Goal: Task Accomplishment & Management: Use online tool/utility

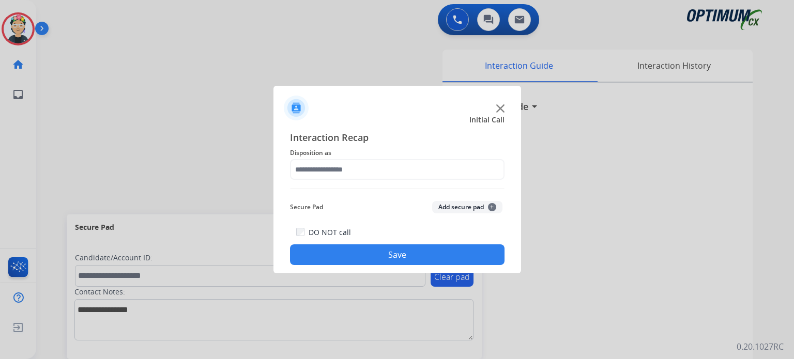
click at [504, 109] on img at bounding box center [500, 108] width 8 height 8
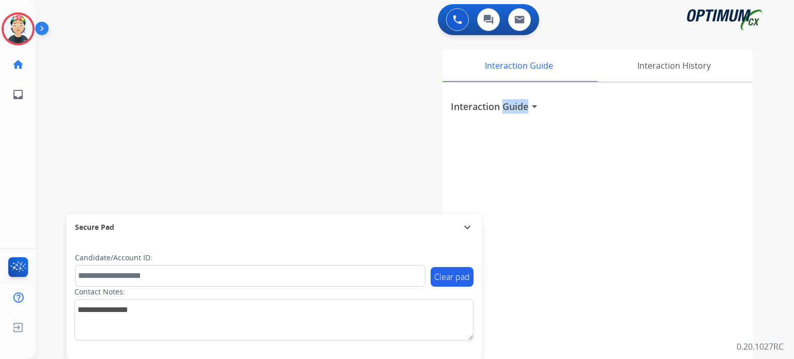
click at [504, 109] on h3 "Interaction Guide" at bounding box center [490, 106] width 78 height 14
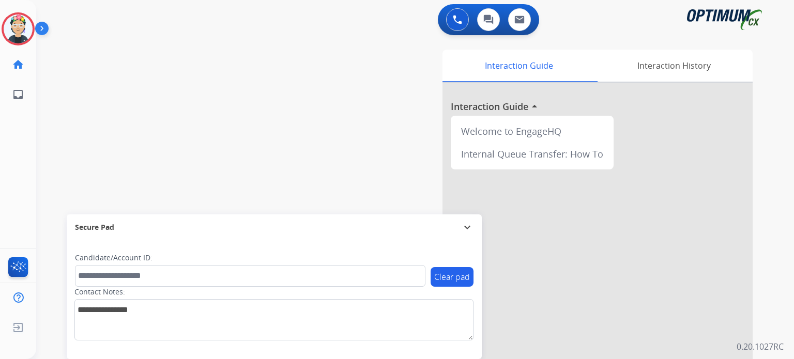
click at [501, 108] on div at bounding box center [598, 276] width 310 height 386
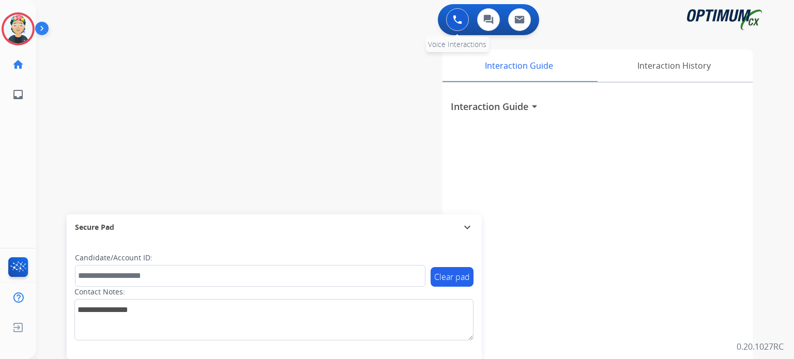
click at [455, 14] on button at bounding box center [457, 19] width 23 height 23
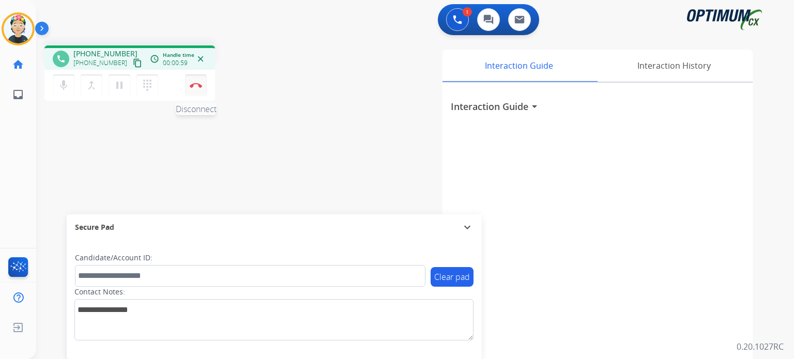
click at [195, 88] on button "Disconnect" at bounding box center [196, 85] width 22 height 22
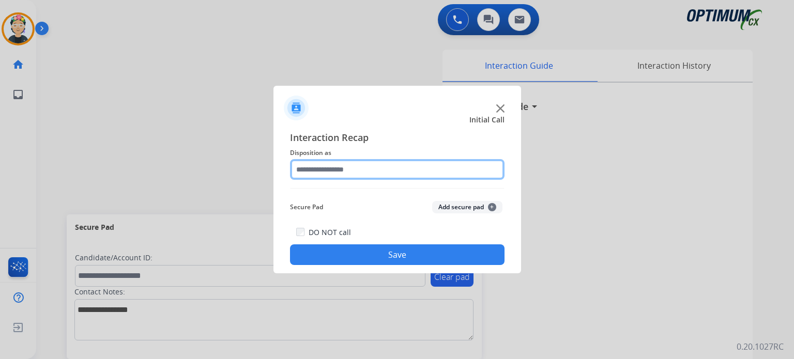
click at [368, 162] on input "text" at bounding box center [397, 169] width 215 height 21
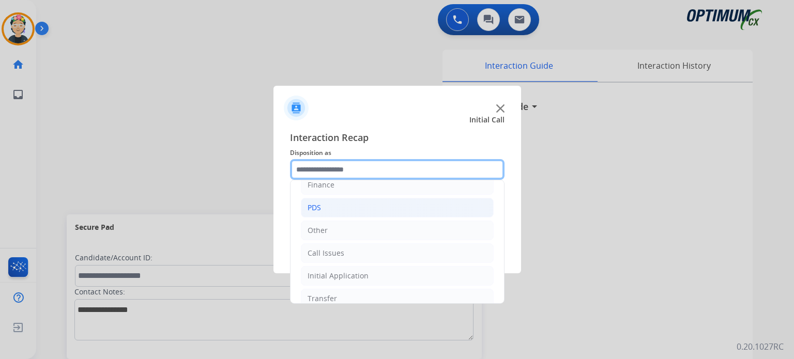
scroll to position [68, 0]
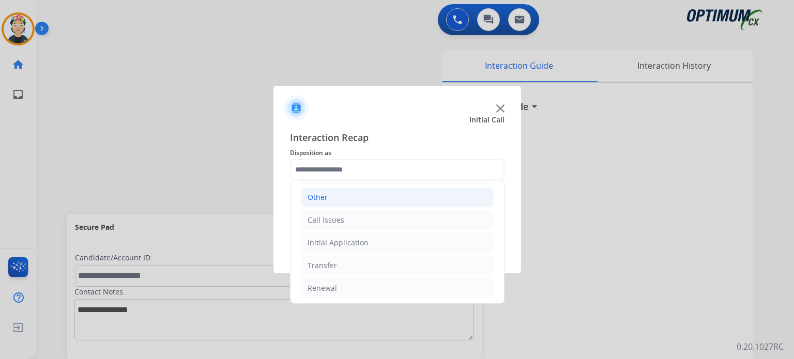
click at [361, 192] on li "Other" at bounding box center [397, 198] width 193 height 20
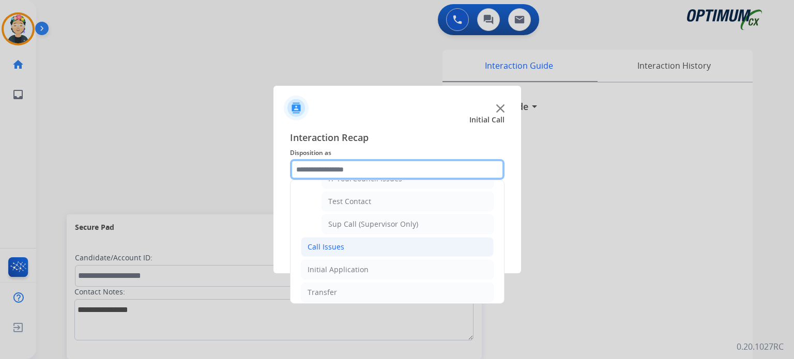
scroll to position [223, 0]
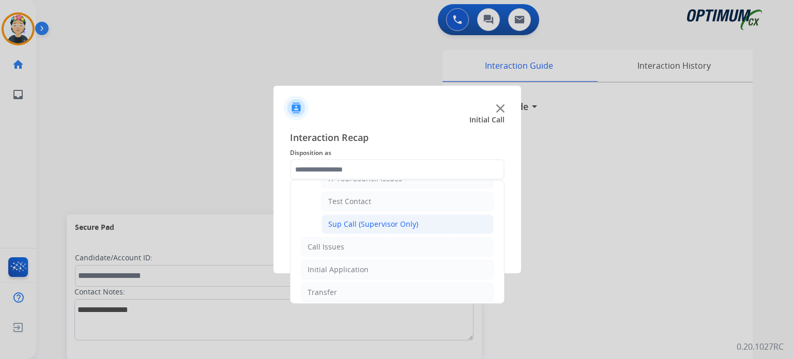
click at [389, 219] on div "Sup Call (Supervisor Only)" at bounding box center [373, 224] width 90 height 10
type input "**********"
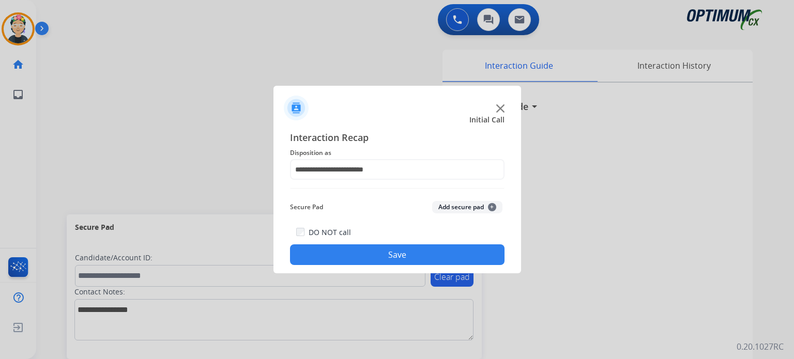
drag, startPoint x: 380, startPoint y: 254, endPoint x: 372, endPoint y: 258, distance: 8.6
click at [376, 254] on button "Save" at bounding box center [397, 255] width 215 height 21
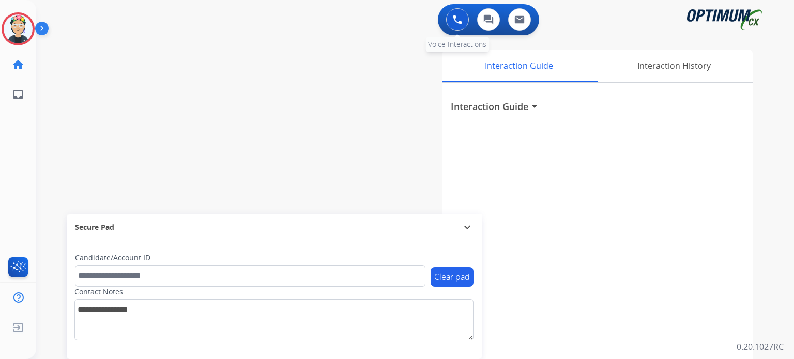
click at [458, 16] on img at bounding box center [457, 19] width 9 height 9
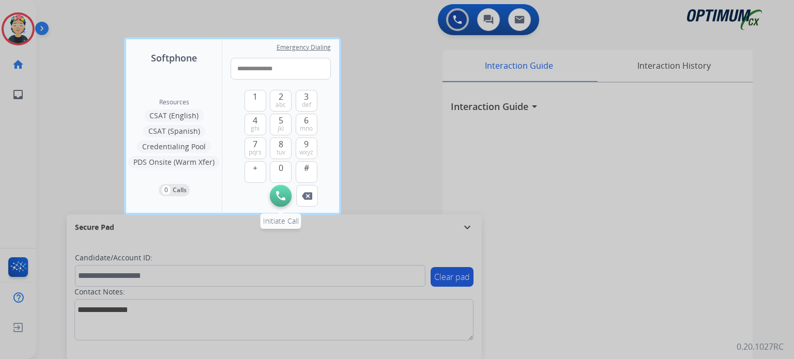
type input "**********"
click at [277, 201] on button "Initiate Call" at bounding box center [281, 196] width 22 height 22
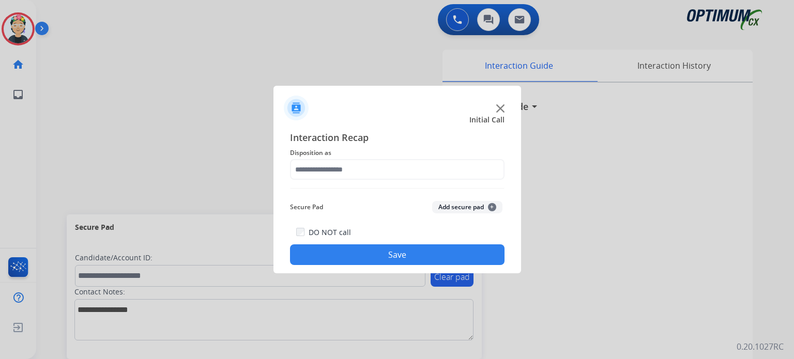
drag, startPoint x: 343, startPoint y: 190, endPoint x: 335, endPoint y: 186, distance: 9.5
click at [340, 190] on div "Interaction Recap Disposition as Secure Pad Add secure pad + DO NOT call Save" at bounding box center [397, 197] width 215 height 135
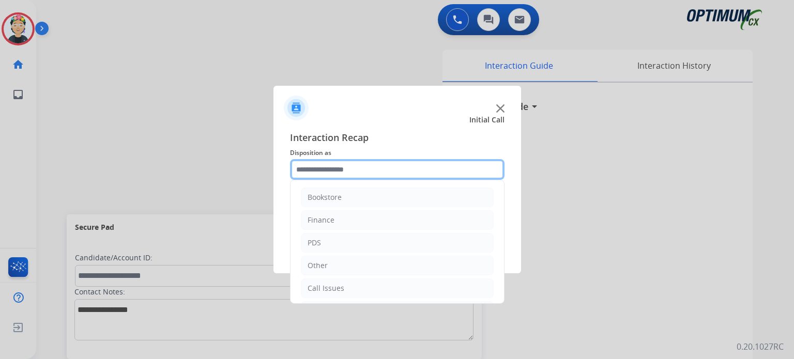
click at [323, 174] on input "text" at bounding box center [397, 169] width 215 height 21
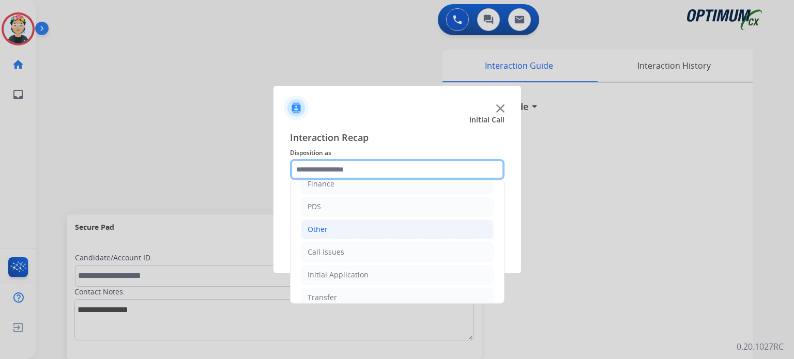
scroll to position [68, 0]
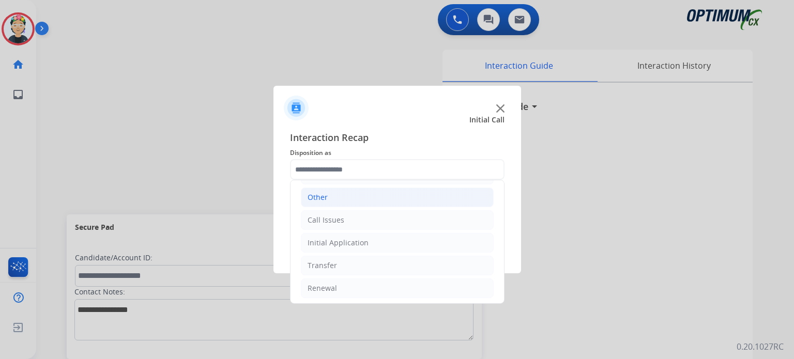
click at [341, 200] on li "Other" at bounding box center [397, 198] width 193 height 20
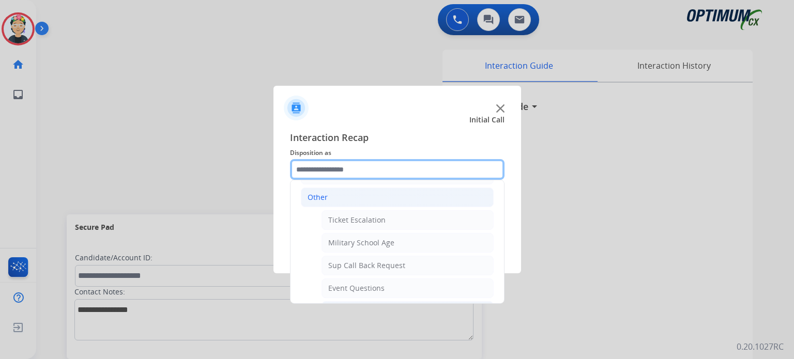
scroll to position [223, 0]
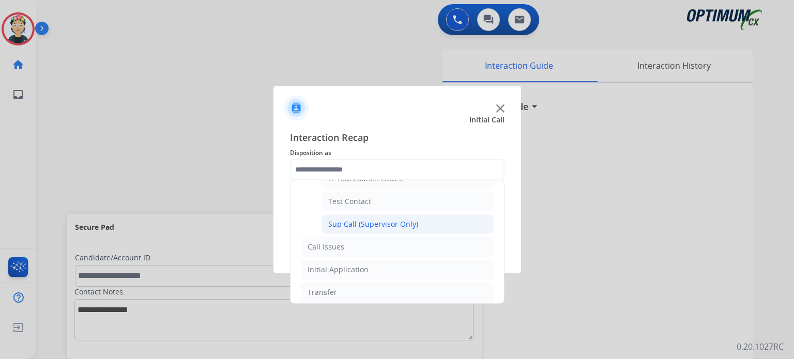
click at [370, 219] on div "Sup Call (Supervisor Only)" at bounding box center [373, 224] width 90 height 10
type input "**********"
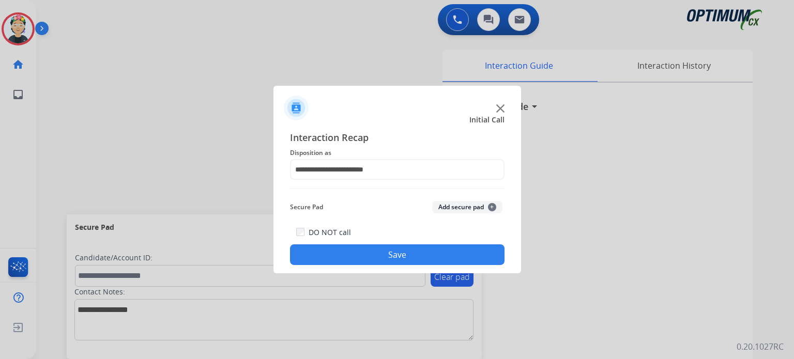
click at [414, 250] on button "Save" at bounding box center [397, 255] width 215 height 21
